Goal: Information Seeking & Learning: Understand process/instructions

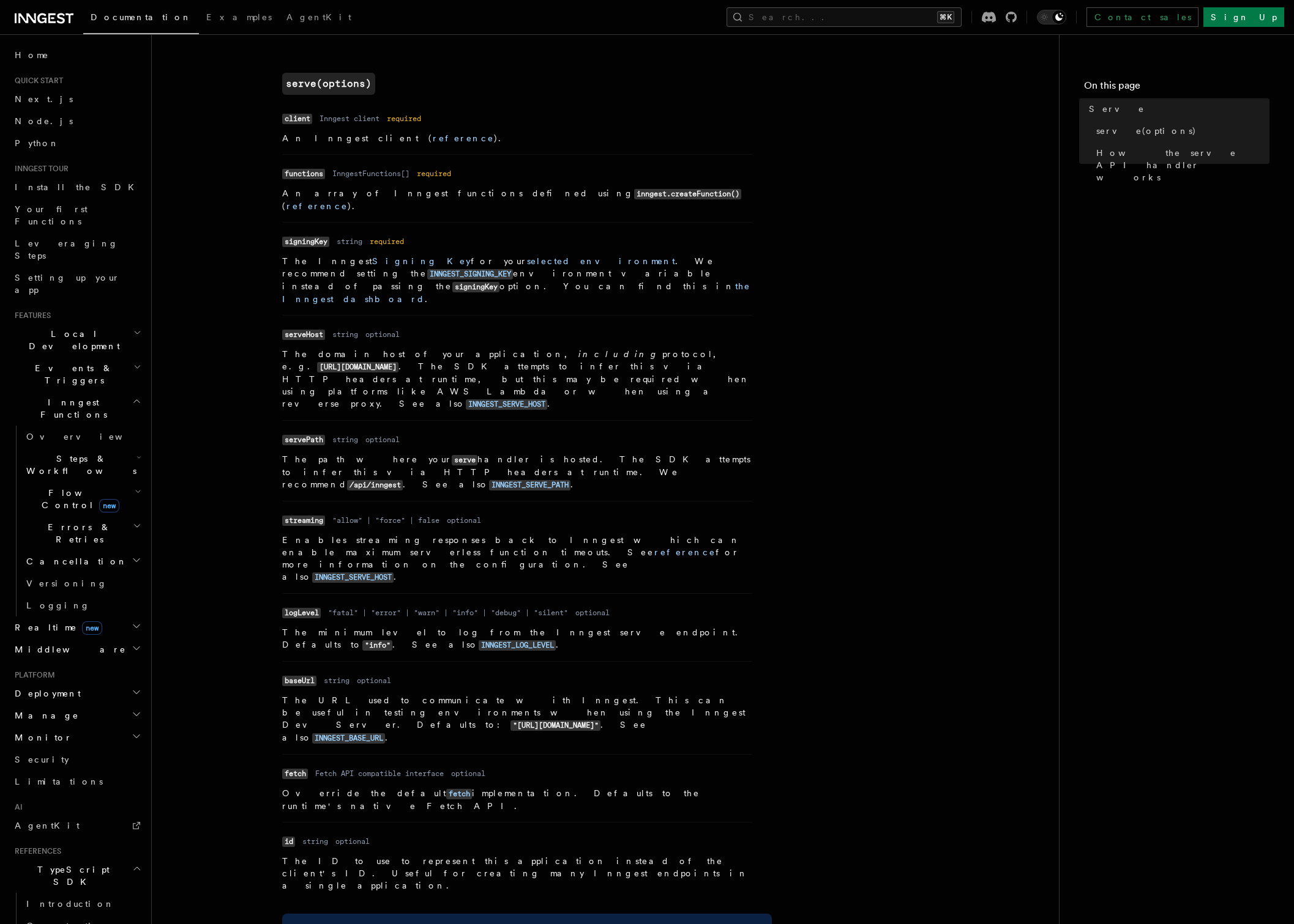
scroll to position [430, 0]
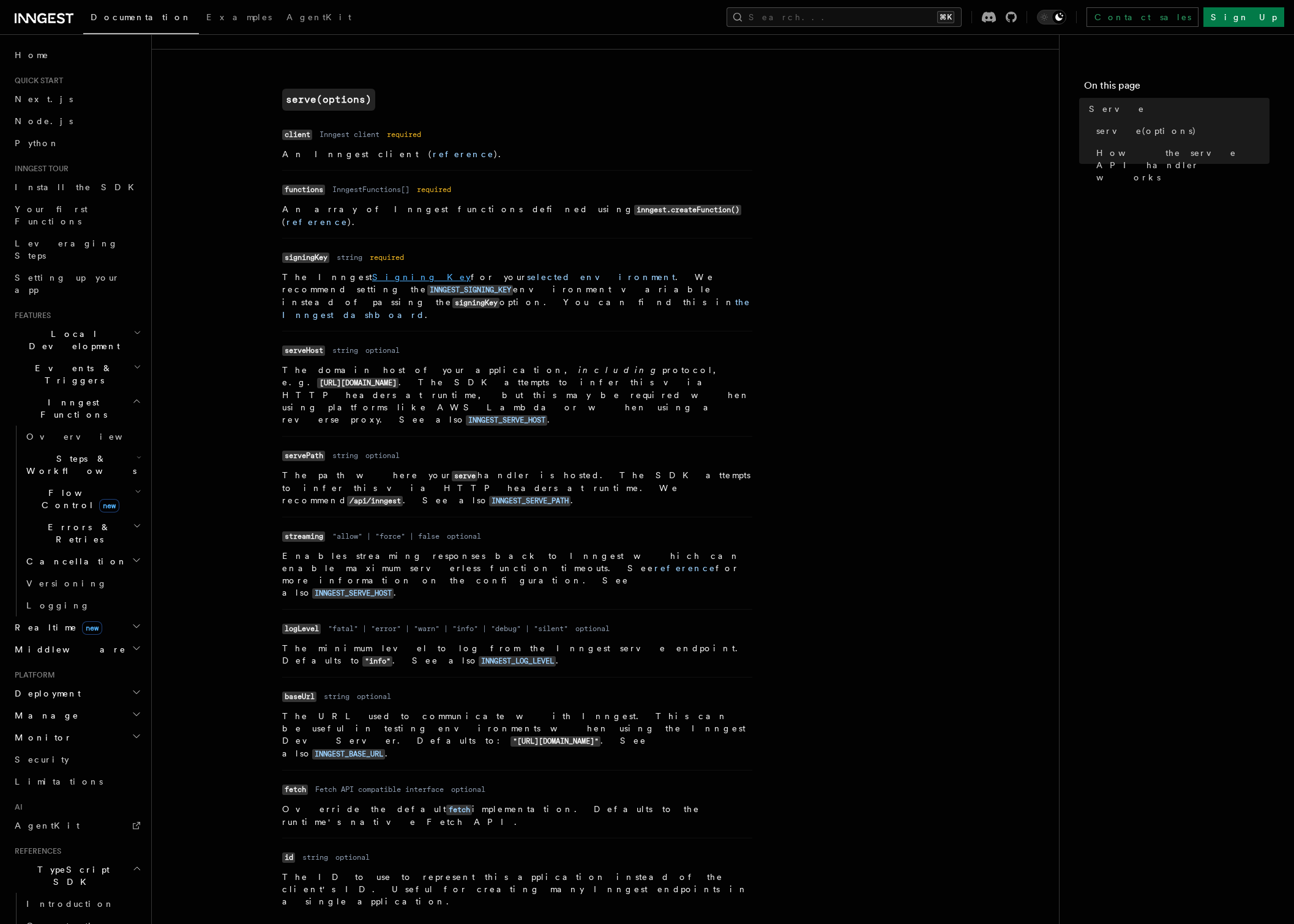
click at [372, 272] on link "Signing Key" at bounding box center [421, 277] width 98 height 10
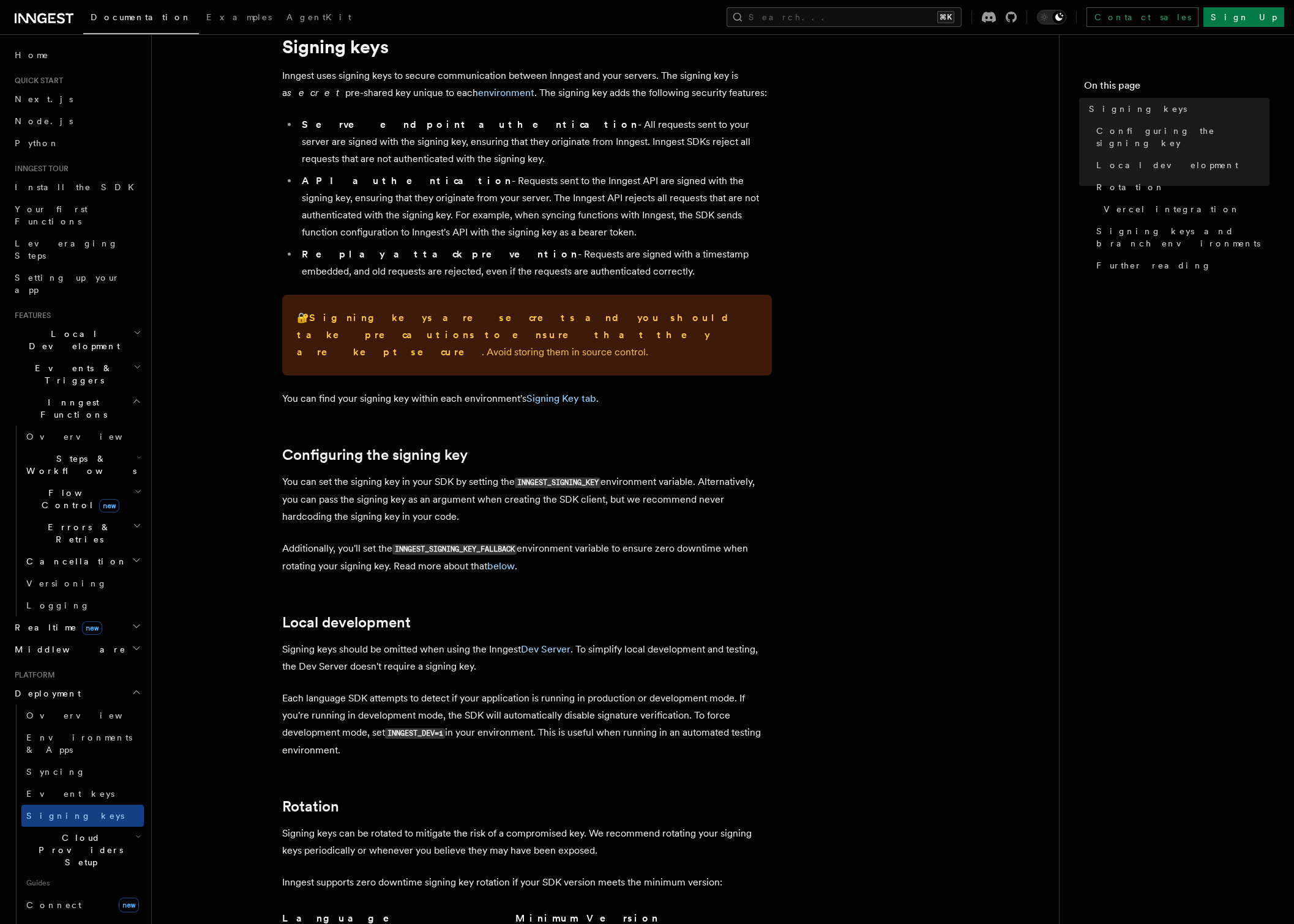
scroll to position [94, 0]
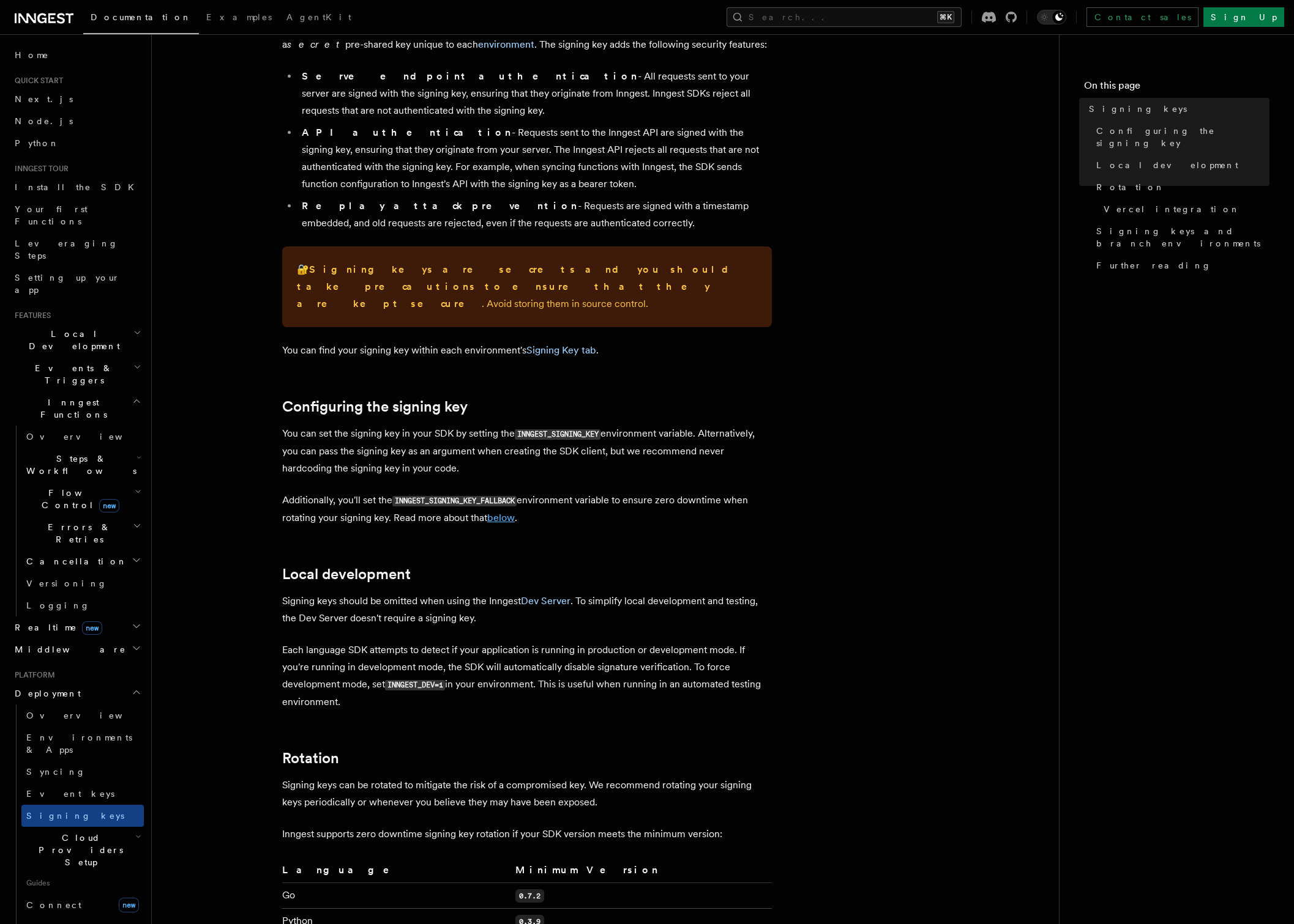
click at [499, 512] on link "below" at bounding box center [501, 518] width 27 height 12
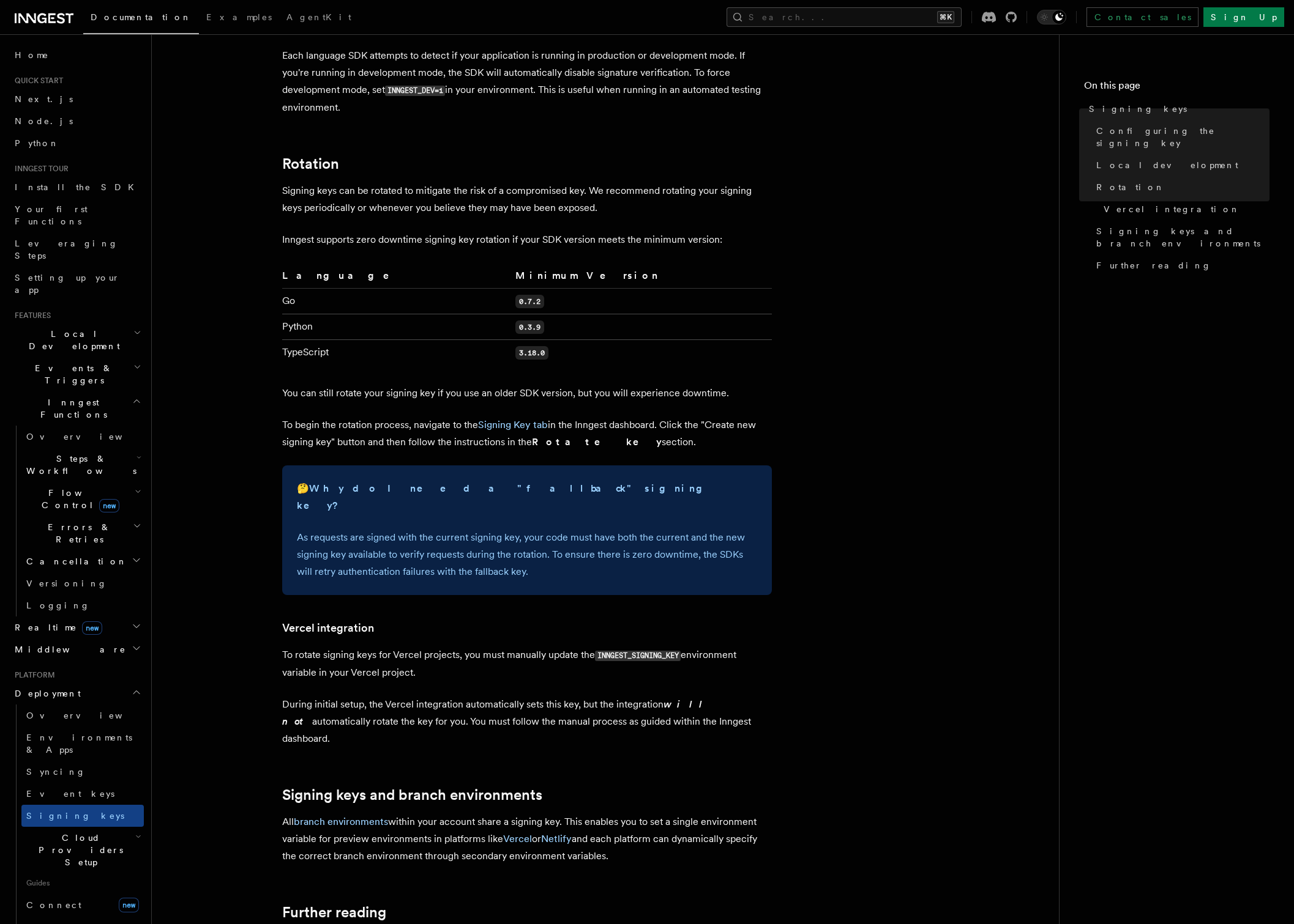
scroll to position [768, 0]
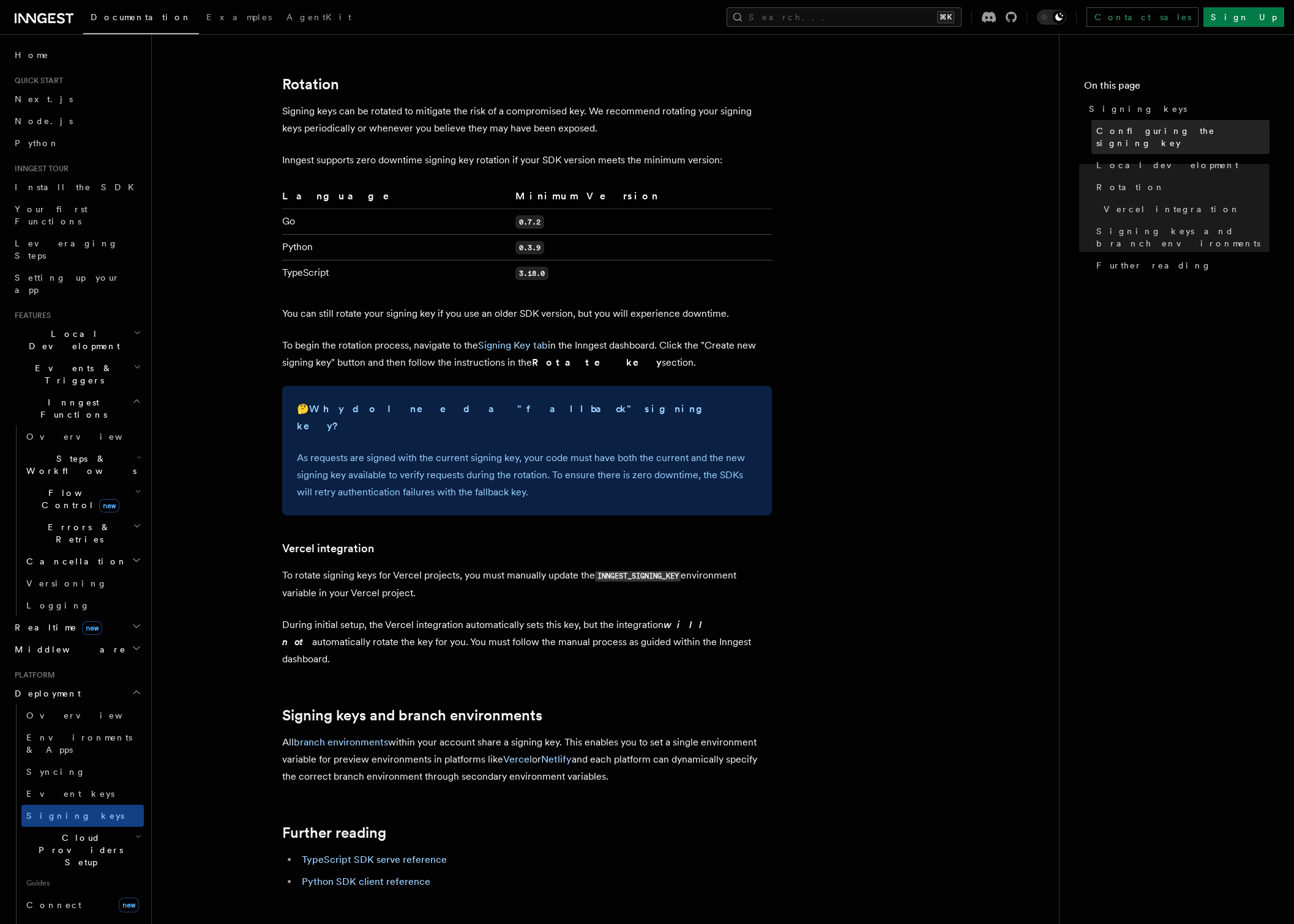
click at [1138, 126] on span "Configuring the signing key" at bounding box center [1183, 137] width 173 height 25
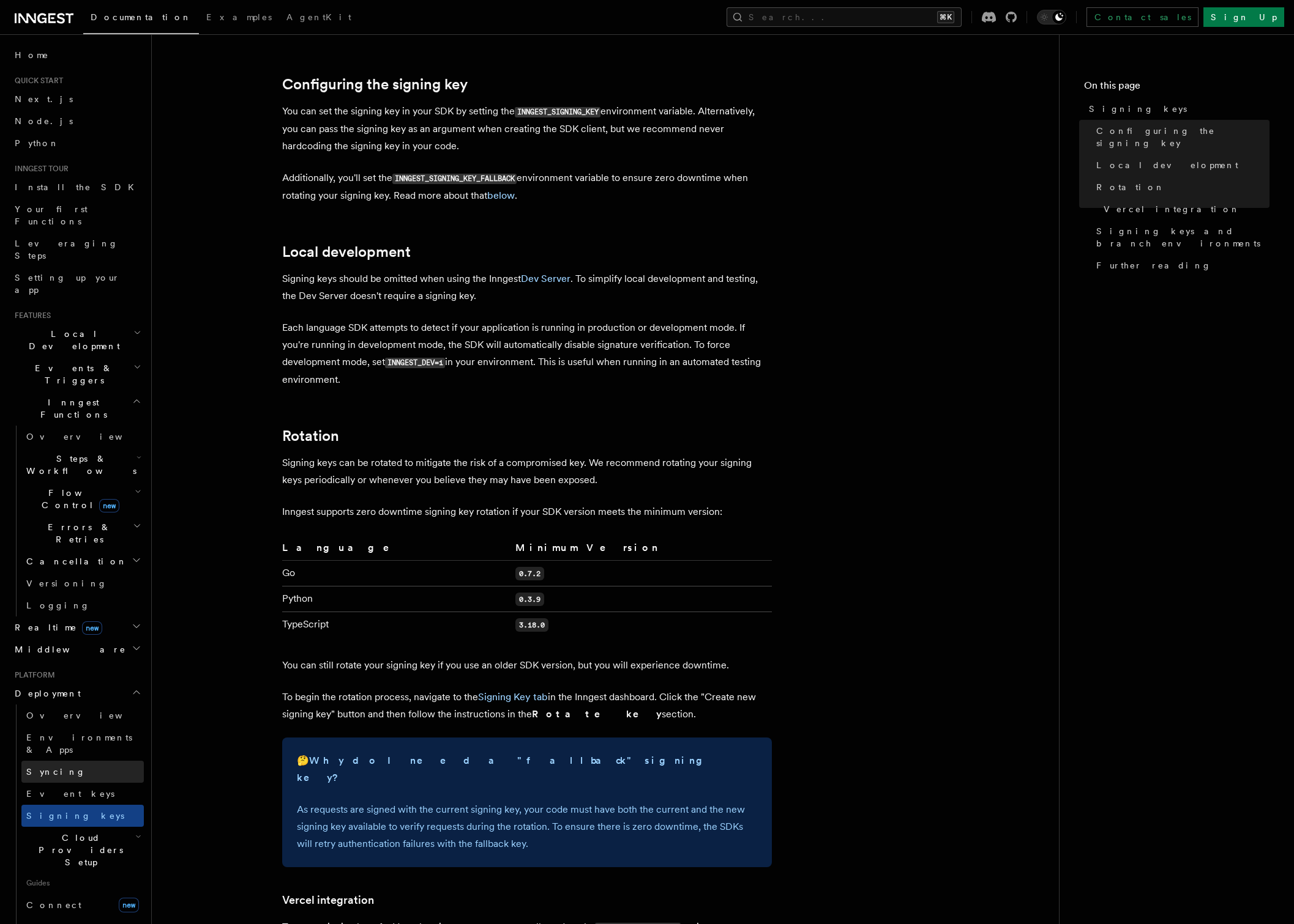
click at [46, 766] on span "Syncing" at bounding box center [56, 771] width 59 height 12
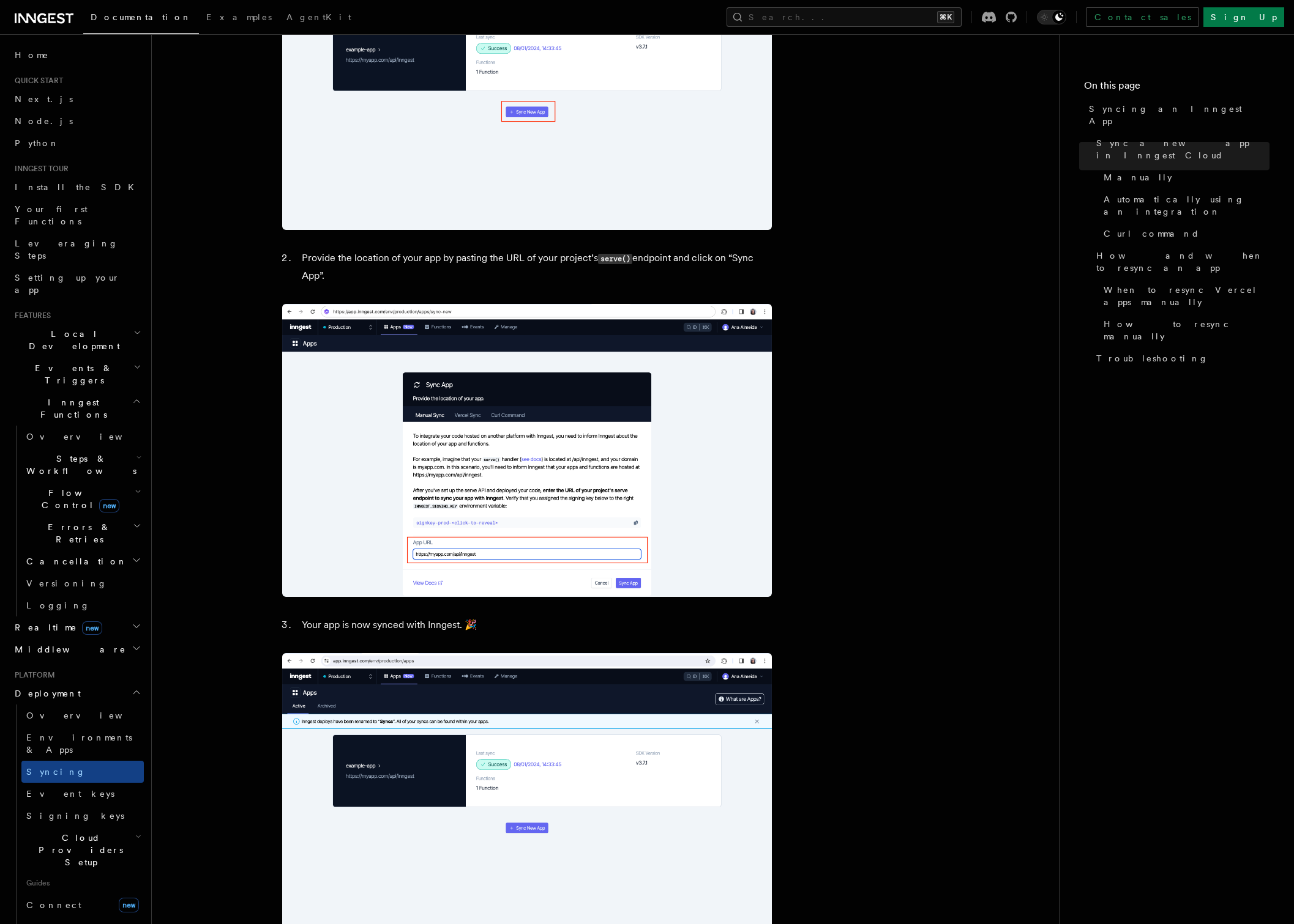
scroll to position [1421, 0]
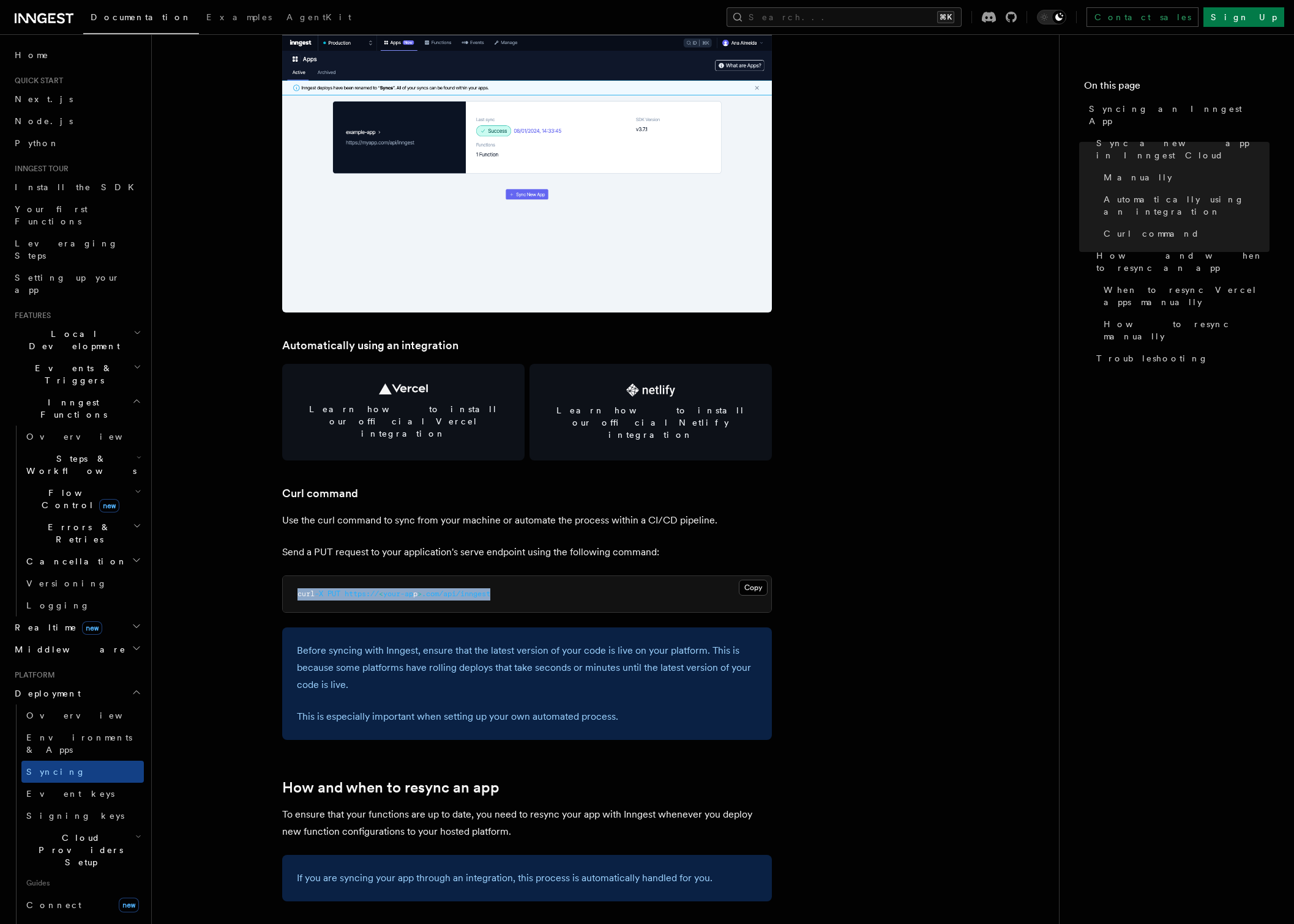
drag, startPoint x: 511, startPoint y: 567, endPoint x: 302, endPoint y: 563, distance: 209.0
click at [302, 576] on pre "curl -X PUT https:// < your-ap p > .com/api/inngest" at bounding box center [527, 594] width 488 height 37
click at [536, 576] on pre "curl -X PUT https:// < your-ap p > .com/api/inngest" at bounding box center [527, 594] width 488 height 37
drag, startPoint x: 432, startPoint y: 570, endPoint x: 198, endPoint y: 538, distance: 236.2
click at [190, 554] on article "Platform Deployment Syncing an Inngest App After deploying your code to a hosti…" at bounding box center [605, 650] width 867 height 4034
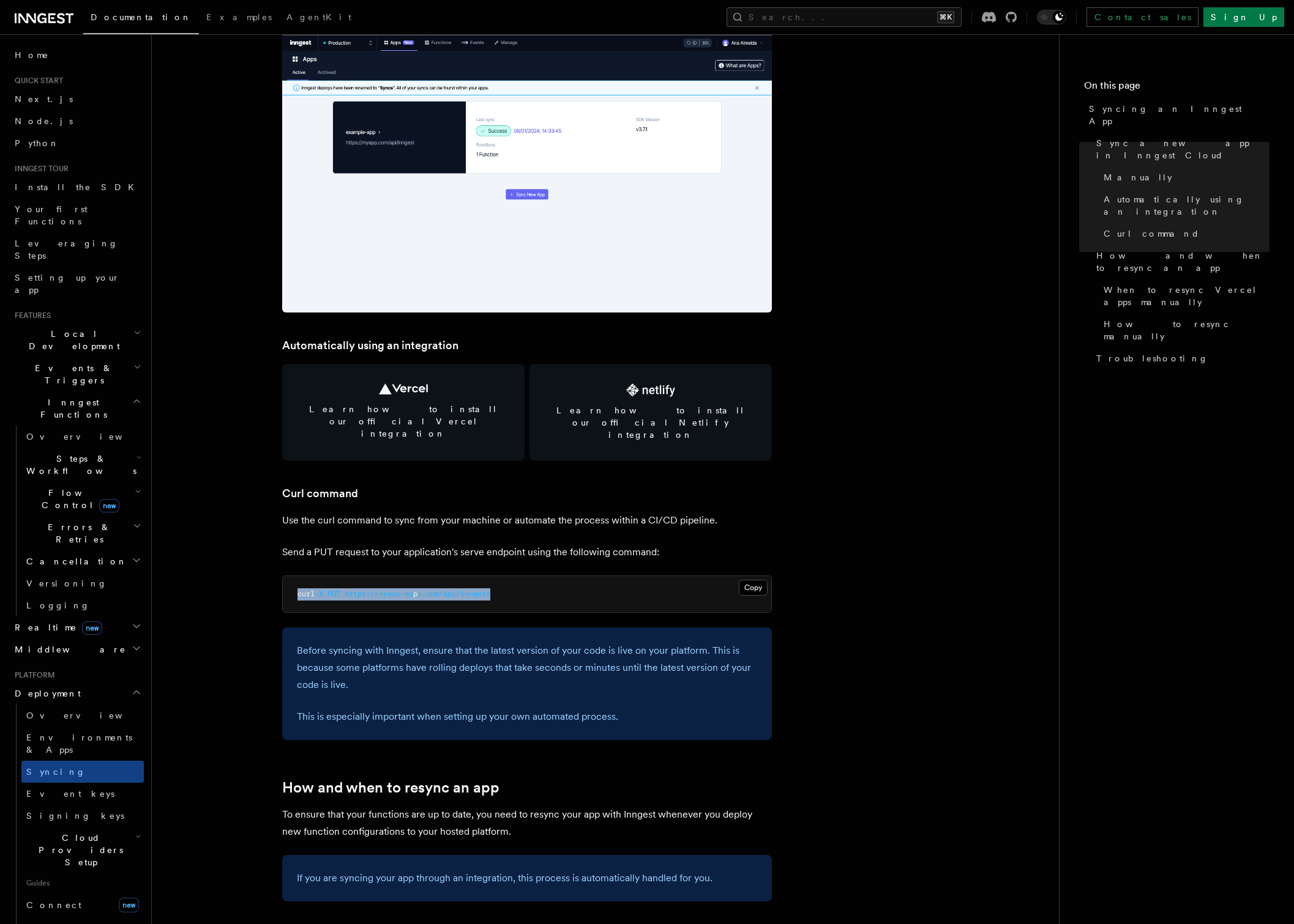
copy span "curl -X PUT https:// < your-ap p > .com/api/inngest"
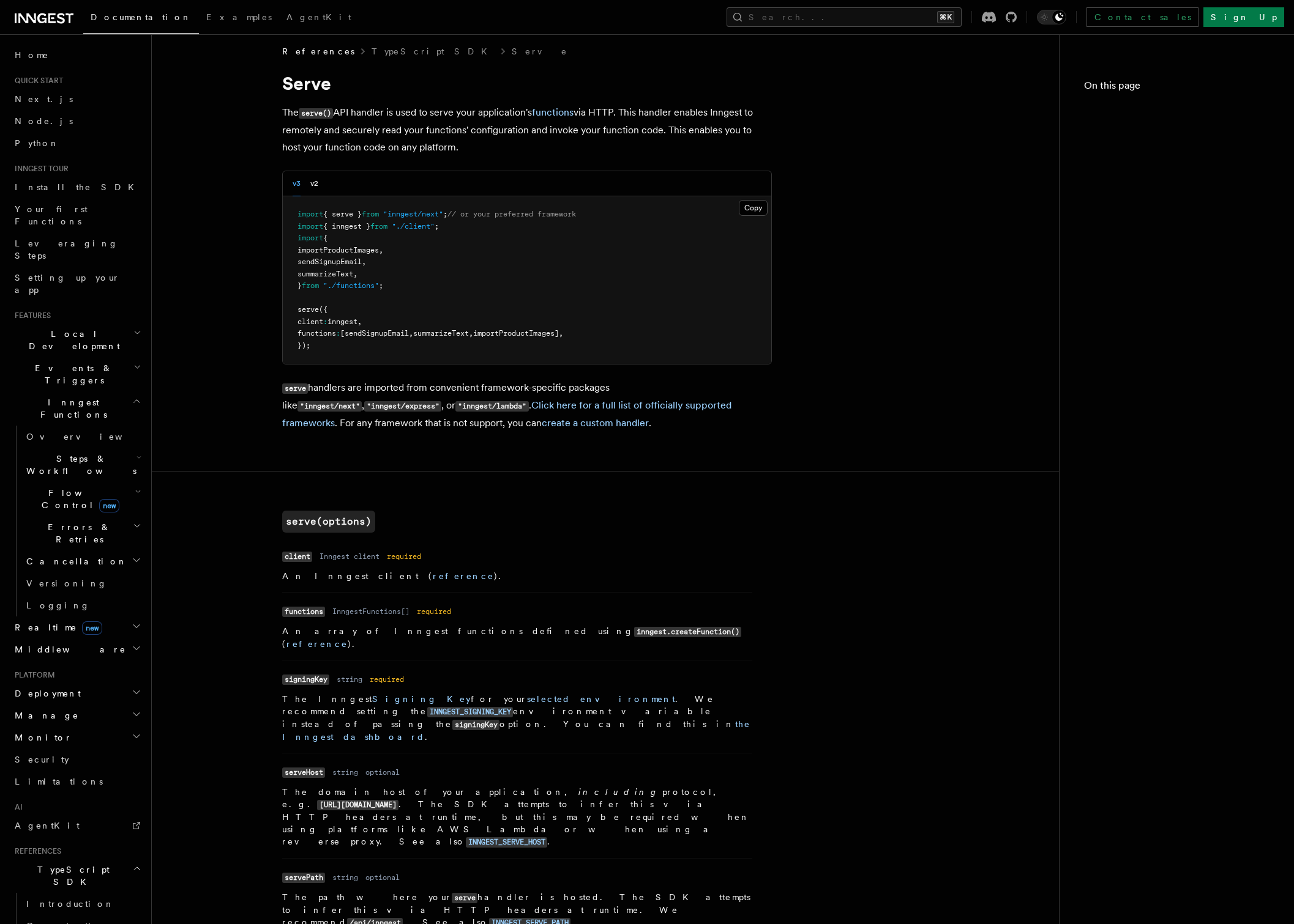
scroll to position [708, 0]
